Goal: Task Accomplishment & Management: Use online tool/utility

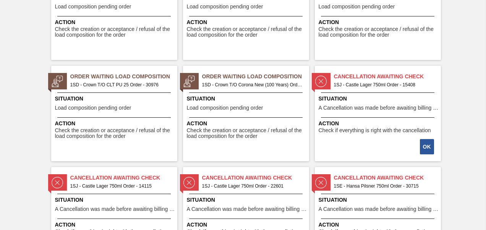
scroll to position [611, 0]
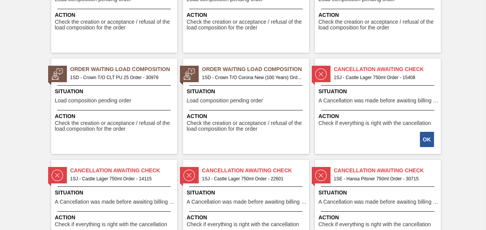
click at [238, 76] on span "1SD - Crown T/O Corona New (100 Years) Order - 31212" at bounding box center [252, 77] width 101 height 8
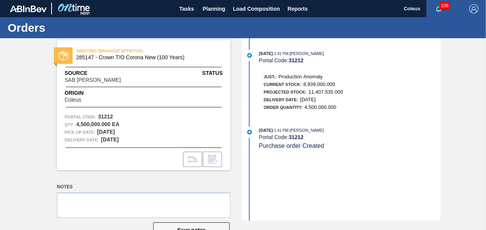
click at [286, 105] on div "Order Quantity: 4,500,000.000" at bounding box center [302, 107] width 79 height 8
click at [183, 9] on span "Tasks" at bounding box center [186, 8] width 17 height 9
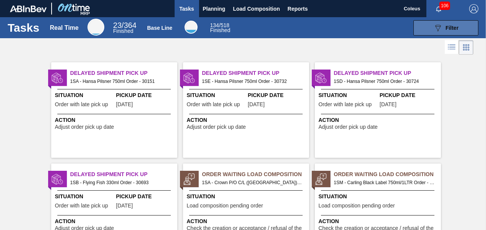
click at [453, 26] on span "Filter" at bounding box center [451, 28] width 13 height 6
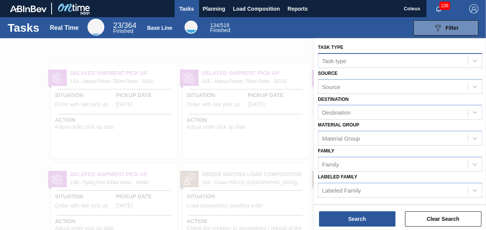
click at [360, 64] on div "Task type" at bounding box center [392, 60] width 149 height 11
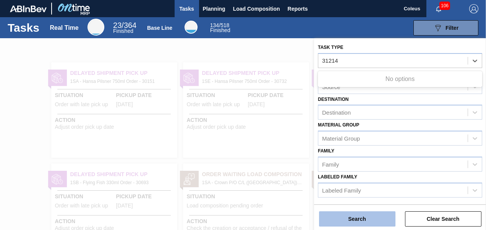
type type "31214"
click at [333, 215] on button "Search" at bounding box center [357, 218] width 76 height 15
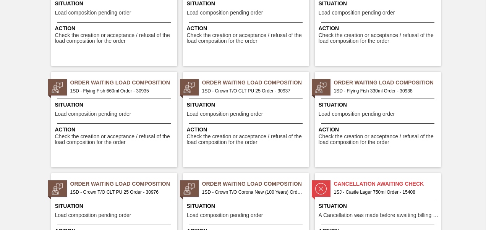
scroll to position [496, 0]
click at [256, 184] on span "Order Waiting Load Composition" at bounding box center [255, 184] width 107 height 8
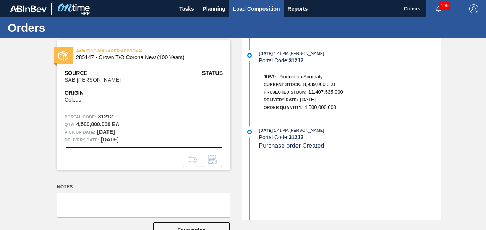
click at [256, 6] on span "Load Composition" at bounding box center [256, 8] width 47 height 9
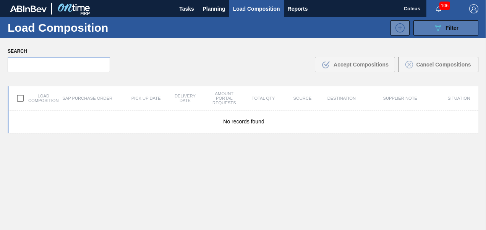
click at [438, 27] on icon "089F7B8B-B2A5-4AFE-B5C0-19BA573D28AC" at bounding box center [437, 27] width 9 height 9
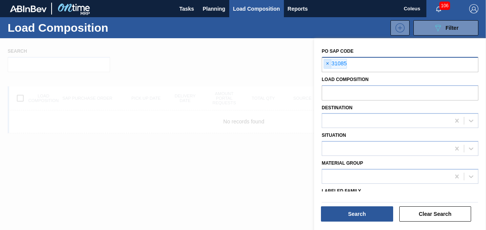
click at [328, 63] on span "×" at bounding box center [327, 63] width 7 height 9
click at [328, 62] on input "text" at bounding box center [400, 64] width 157 height 15
type input "31214"
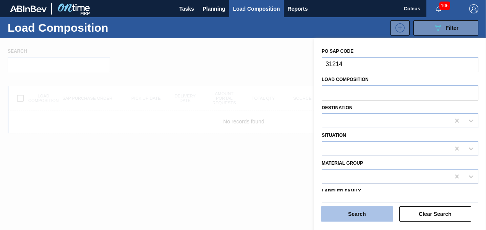
click at [354, 210] on button "Search" at bounding box center [357, 213] width 72 height 15
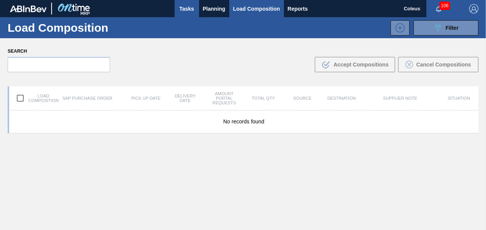
click at [184, 9] on span "Tasks" at bounding box center [186, 8] width 17 height 9
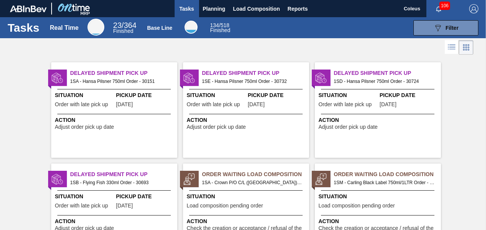
click at [184, 9] on span "Tasks" at bounding box center [186, 8] width 17 height 9
click at [447, 47] on icon at bounding box center [451, 46] width 9 height 9
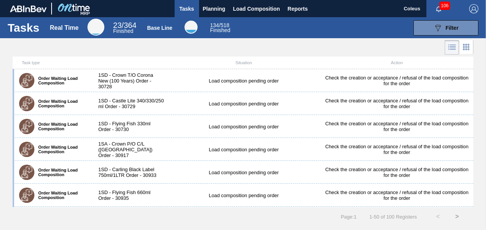
scroll to position [153, 0]
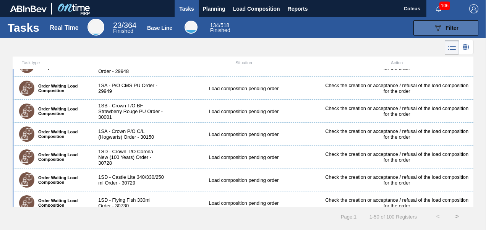
click at [457, 22] on button "089F7B8B-B2A5-4AFE-B5C0-19BA573D28AC Filter" at bounding box center [445, 27] width 65 height 15
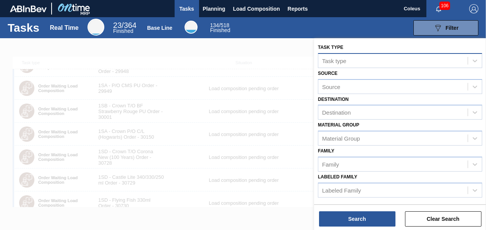
click at [325, 63] on div "Task type" at bounding box center [334, 60] width 24 height 6
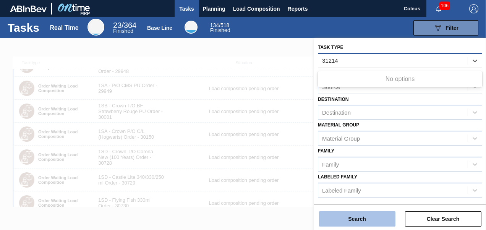
type type "31214"
click at [328, 219] on button "Search" at bounding box center [357, 218] width 76 height 15
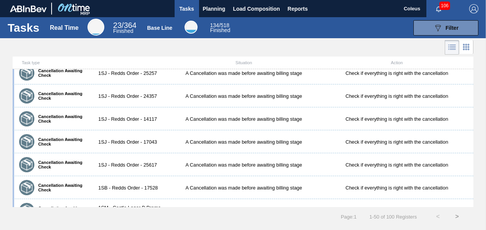
scroll to position [1007, 0]
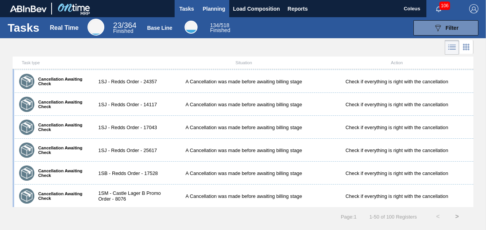
click at [212, 8] on span "Planning" at bounding box center [214, 8] width 23 height 9
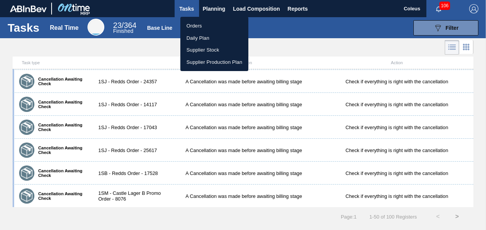
click at [199, 25] on li "Orders" at bounding box center [214, 26] width 68 height 12
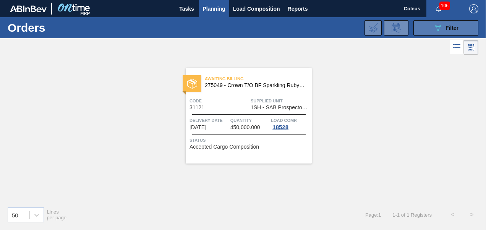
click at [458, 31] on span "Filter" at bounding box center [451, 28] width 13 height 6
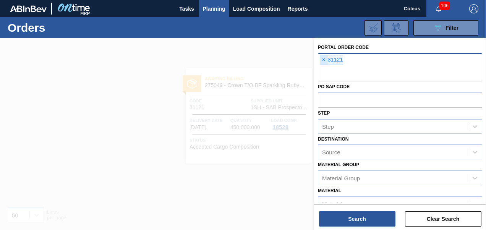
click at [324, 60] on span "×" at bounding box center [323, 59] width 7 height 9
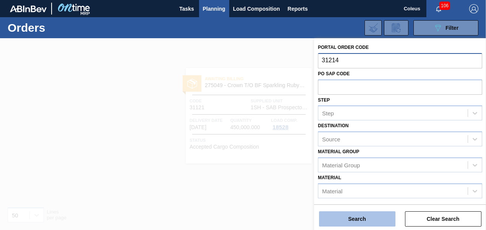
type input "31214"
click at [376, 221] on button "Search" at bounding box center [357, 218] width 76 height 15
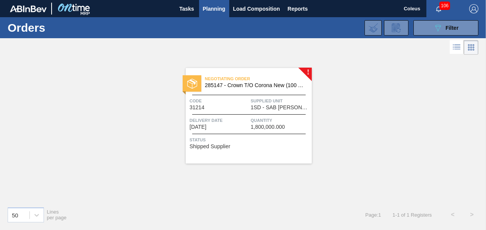
click at [241, 109] on div "Code 31214" at bounding box center [218, 103] width 59 height 13
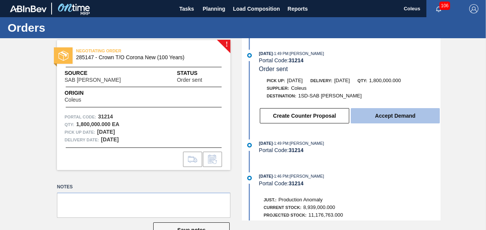
click at [377, 118] on button "Accept Demand" at bounding box center [395, 115] width 89 height 15
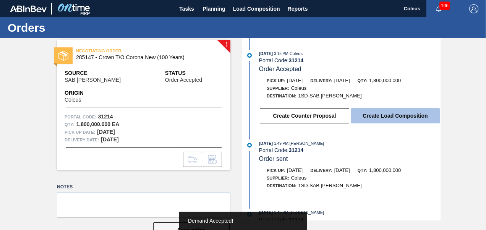
click at [396, 115] on button "Create Load Composition" at bounding box center [395, 115] width 89 height 15
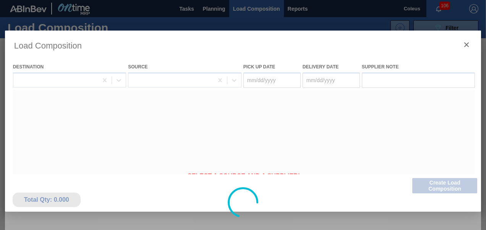
type Date "[DATE]"
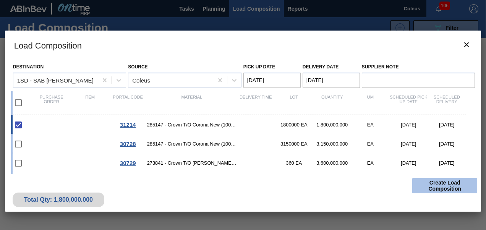
click at [427, 188] on button "Create Load Composition" at bounding box center [444, 185] width 65 height 15
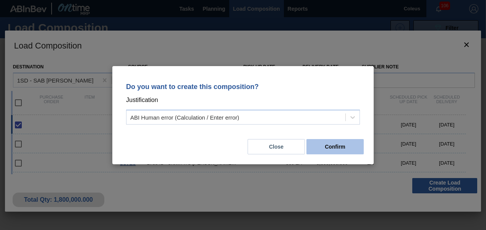
click at [334, 146] on button "Confirm" at bounding box center [334, 146] width 57 height 15
